Goal: Information Seeking & Learning: Learn about a topic

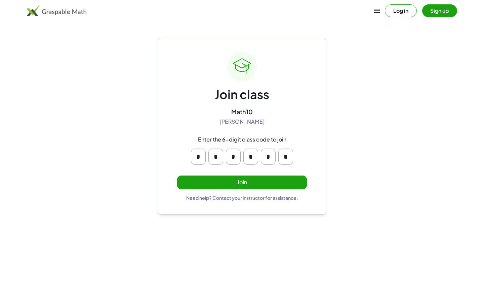
click at [264, 183] on button "Join" at bounding box center [242, 182] width 130 height 14
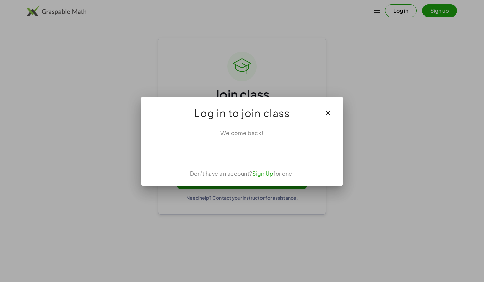
click at [252, 153] on div "Iniciar sesión con Google. Se abre en una nueva pestaña." at bounding box center [241, 151] width 75 height 15
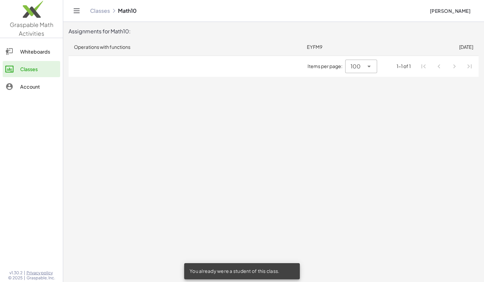
click at [134, 47] on td "Operations with functions" at bounding box center [185, 46] width 233 height 17
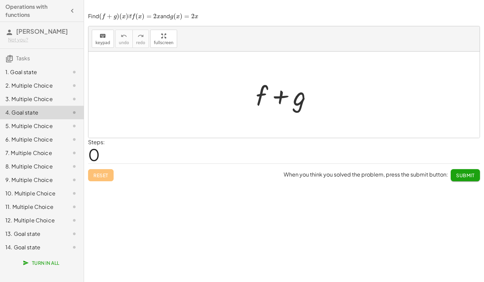
click at [50, 69] on div "1. Goal state" at bounding box center [32, 72] width 54 height 8
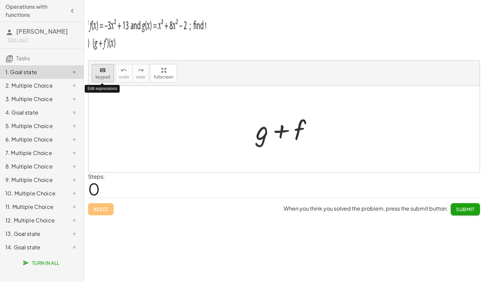
click at [97, 67] on div "keyboard" at bounding box center [103, 70] width 15 height 8
click at [194, 129] on div at bounding box center [283, 129] width 391 height 86
click at [268, 140] on div at bounding box center [262, 129] width 13 height 31
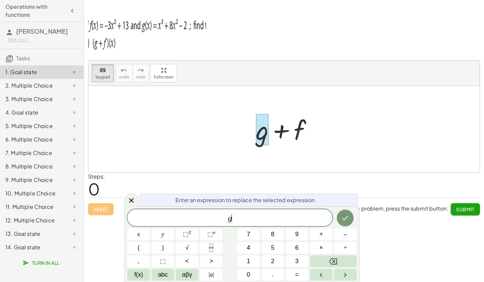
click at [237, 221] on span "g ​" at bounding box center [229, 217] width 205 height 9
click at [314, 128] on div at bounding box center [287, 129] width 69 height 35
click at [295, 124] on div at bounding box center [287, 129] width 69 height 35
click at [379, 258] on div "keyboard keypad undo undo redo redo fullscreen + g + f × Steps: 0 Reset When yo…" at bounding box center [284, 141] width 400 height 282
click at [134, 203] on icon at bounding box center [131, 200] width 8 height 8
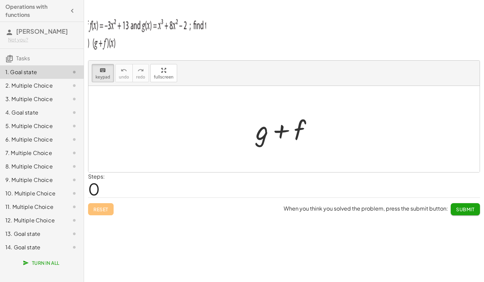
click at [155, 99] on div at bounding box center [283, 129] width 391 height 86
drag, startPoint x: 245, startPoint y: 130, endPoint x: 305, endPoint y: 134, distance: 61.0
click at [305, 134] on div "+ g + f" at bounding box center [283, 129] width 391 height 86
click at [44, 87] on div "2. Multiple Choice" at bounding box center [32, 85] width 54 height 8
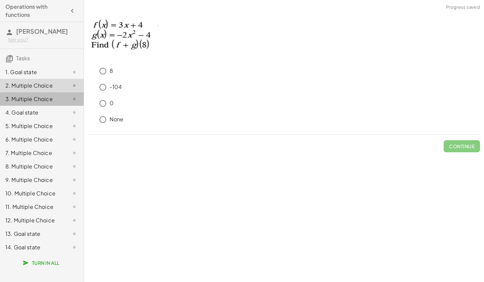
click at [36, 100] on div "3. Multiple Choice" at bounding box center [32, 99] width 54 height 8
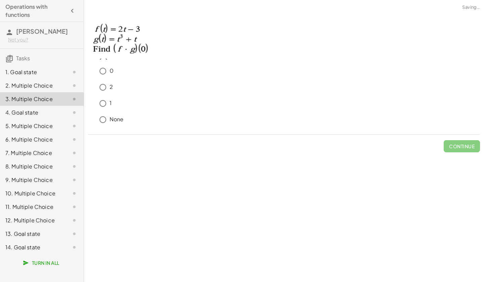
click at [31, 247] on div "14. Goal state" at bounding box center [32, 247] width 54 height 8
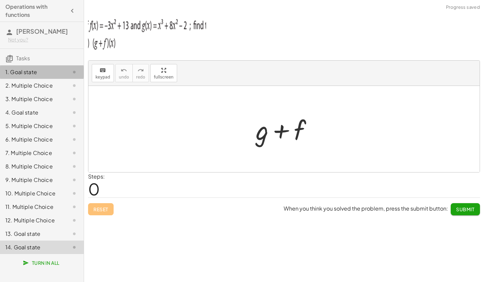
click at [48, 71] on div "1. Goal state" at bounding box center [32, 72] width 54 height 8
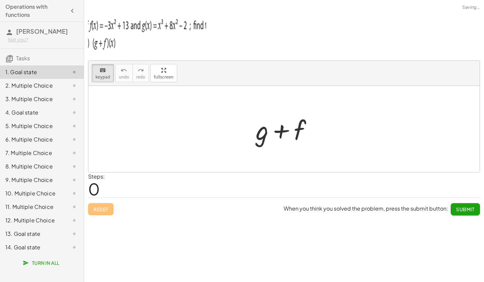
click at [34, 245] on div "14. Goal state" at bounding box center [32, 247] width 54 height 8
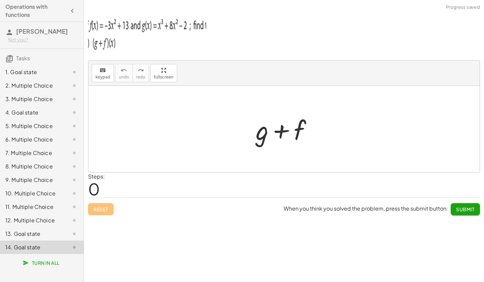
click at [55, 71] on div "1. Goal state" at bounding box center [32, 72] width 54 height 8
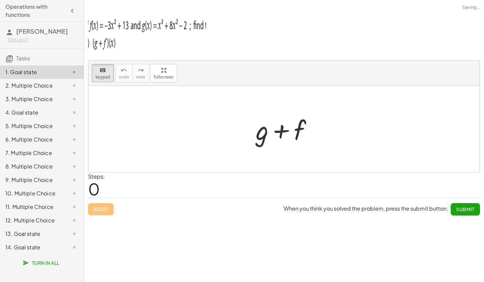
click at [41, 84] on div "2. Multiple Choice" at bounding box center [32, 85] width 54 height 8
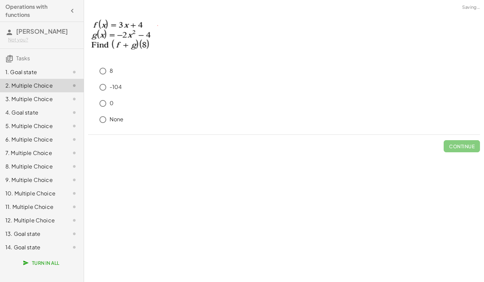
click at [45, 102] on div "3. Multiple Choice" at bounding box center [32, 99] width 54 height 8
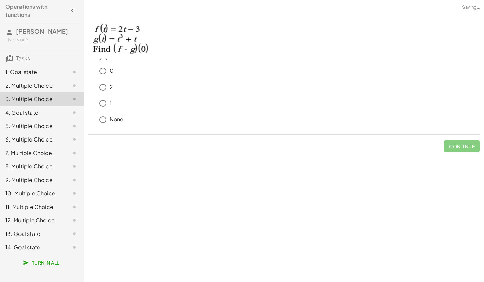
click at [35, 114] on div "4. Goal state" at bounding box center [32, 112] width 54 height 8
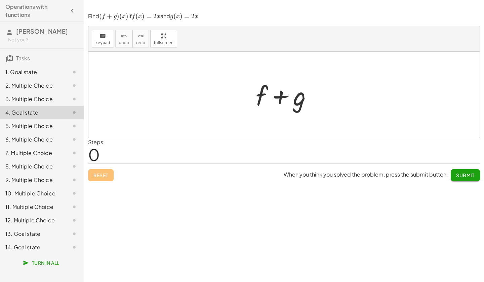
click at [36, 127] on div "5. Multiple Choice" at bounding box center [32, 126] width 54 height 8
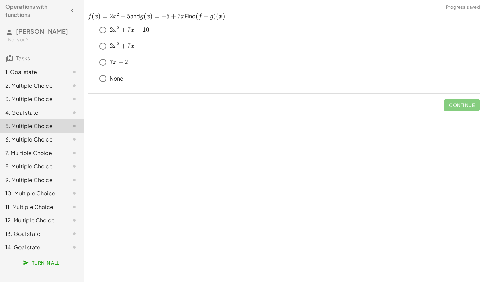
click at [24, 92] on div "1. Goal state" at bounding box center [42, 98] width 84 height 13
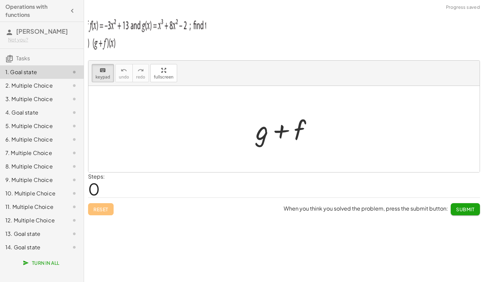
click at [75, 248] on icon at bounding box center [74, 247] width 8 height 8
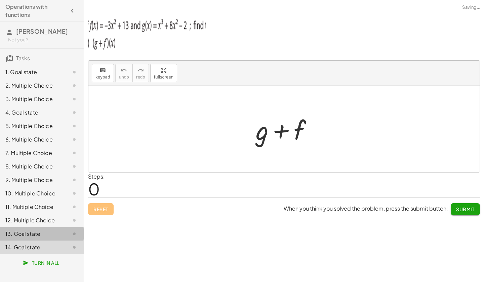
click at [44, 230] on div "13. Goal state" at bounding box center [32, 233] width 54 height 8
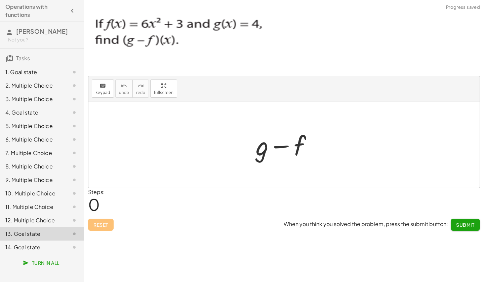
click at [24, 65] on div "1. Goal state 2. Multiple Choice 3. Multiple Choice 4. Goal state 5. Multiple C…" at bounding box center [42, 160] width 84 height 194
click at [19, 69] on div "1. Goal state" at bounding box center [32, 72] width 54 height 8
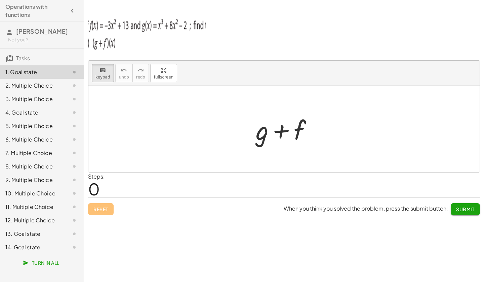
click at [33, 71] on div "1. Goal state" at bounding box center [32, 72] width 54 height 8
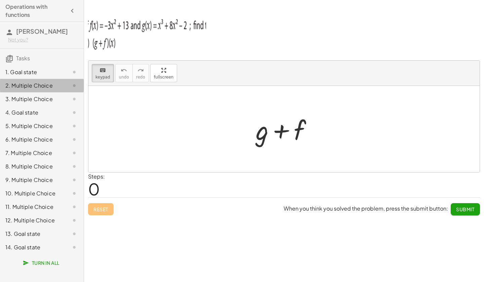
click at [32, 86] on div "2. Multiple Choice" at bounding box center [32, 85] width 54 height 8
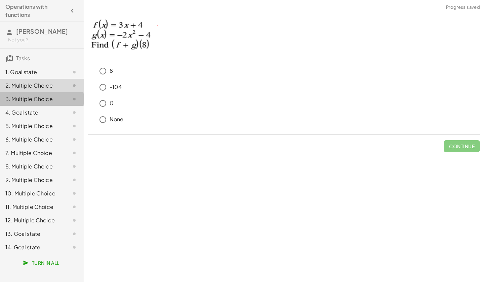
click at [31, 99] on div "3. Multiple Choice" at bounding box center [32, 99] width 54 height 8
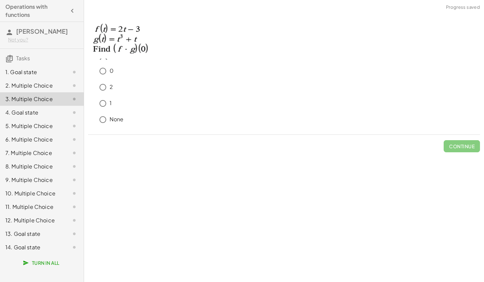
click at [30, 116] on div "4. Goal state" at bounding box center [32, 112] width 54 height 8
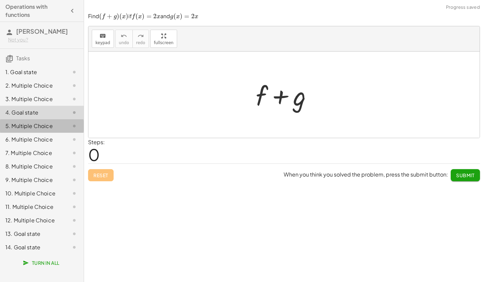
click at [32, 146] on div "5. Multiple Choice" at bounding box center [42, 152] width 84 height 13
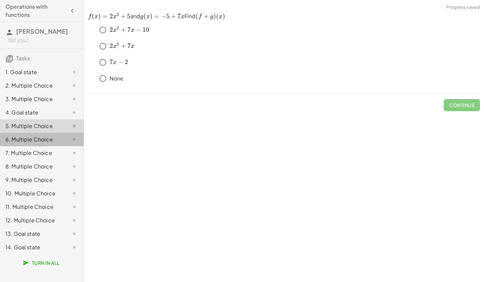
click at [32, 159] on div "6. Multiple Choice" at bounding box center [42, 165] width 84 height 13
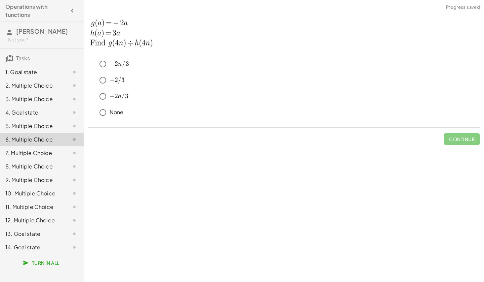
click at [36, 74] on div "1. Goal state" at bounding box center [32, 72] width 54 height 8
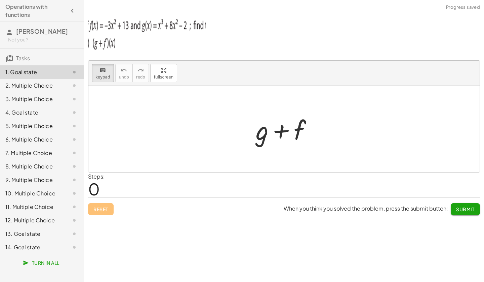
click at [27, 86] on div "2. Multiple Choice" at bounding box center [32, 85] width 54 height 8
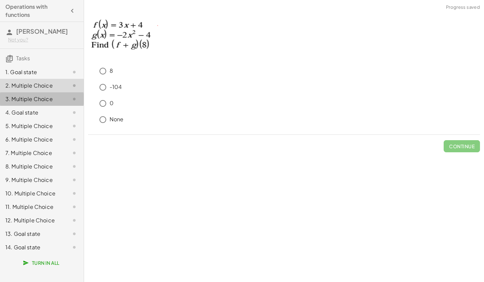
click at [25, 100] on div "3. Multiple Choice" at bounding box center [32, 99] width 54 height 8
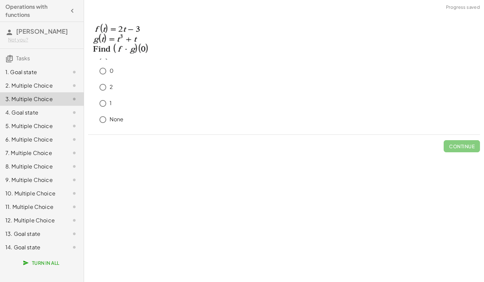
click at [26, 114] on div "4. Goal state" at bounding box center [32, 112] width 54 height 8
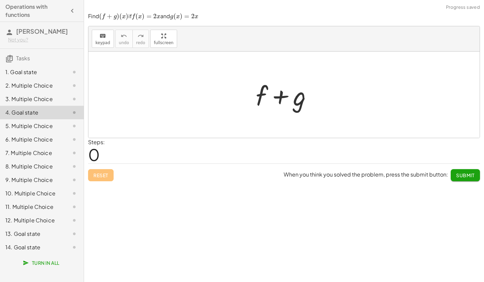
click at [28, 127] on div "5. Multiple Choice" at bounding box center [32, 126] width 54 height 8
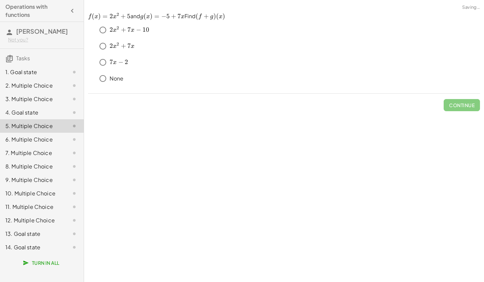
click at [27, 143] on div "6. Multiple Choice" at bounding box center [32, 139] width 54 height 8
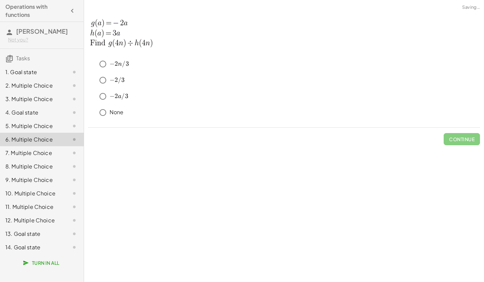
click at [29, 155] on div "7. Multiple Choice" at bounding box center [32, 153] width 54 height 8
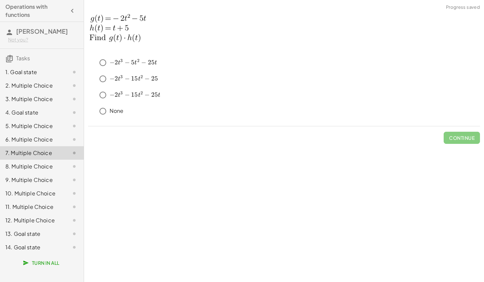
click at [28, 170] on div "8. Multiple Choice" at bounding box center [32, 166] width 54 height 8
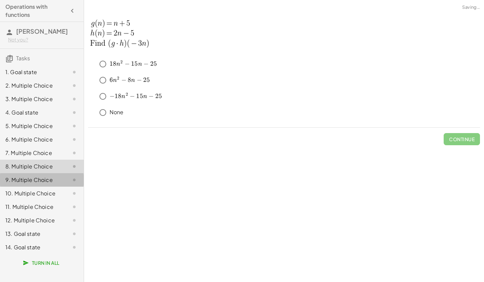
click at [29, 179] on div "9. Multiple Choice" at bounding box center [32, 180] width 54 height 8
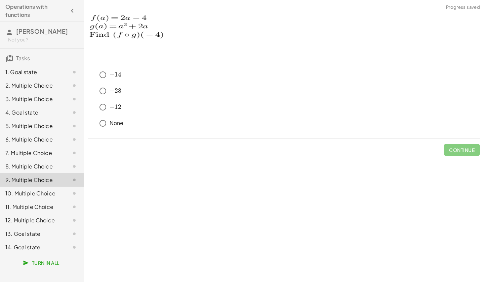
click at [29, 194] on div "10. Multiple Choice" at bounding box center [32, 193] width 54 height 8
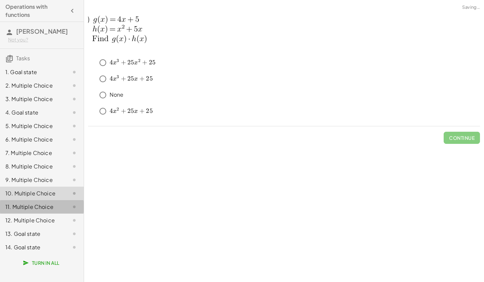
click at [31, 207] on div "11. Multiple Choice" at bounding box center [32, 206] width 54 height 8
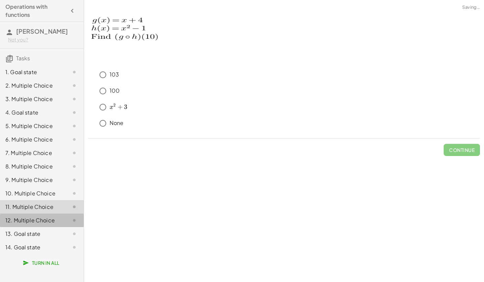
click at [31, 223] on div "12. Multiple Choice" at bounding box center [32, 220] width 54 height 8
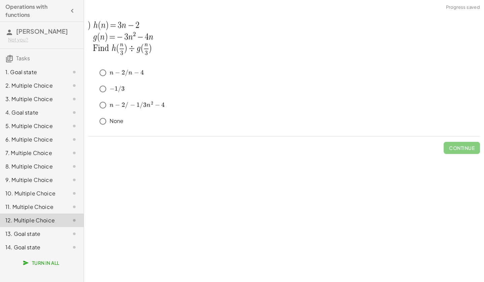
click at [30, 233] on div "13. Goal state" at bounding box center [32, 233] width 54 height 8
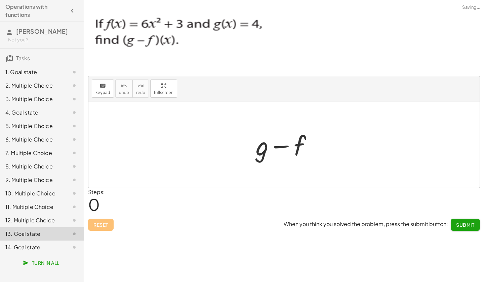
click at [27, 249] on div "14. Goal state" at bounding box center [32, 247] width 54 height 8
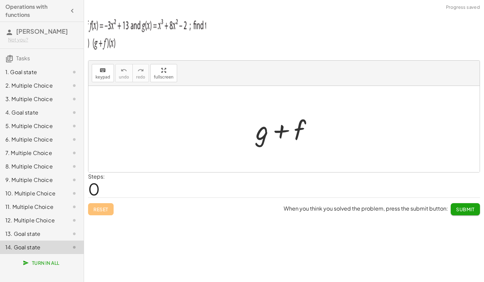
click at [45, 92] on div "1. Goal state" at bounding box center [42, 98] width 84 height 13
